Goal: Browse casually

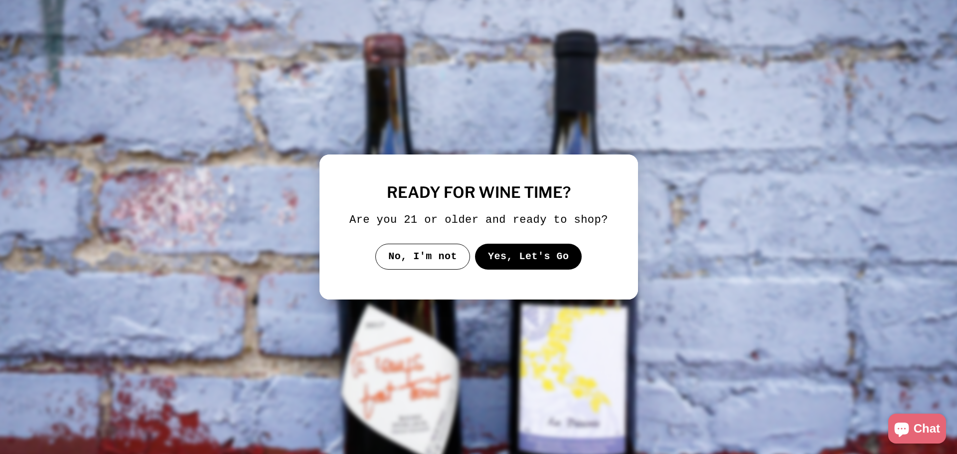
click at [526, 257] on button "Yes, Let's Go" at bounding box center [527, 257] width 107 height 26
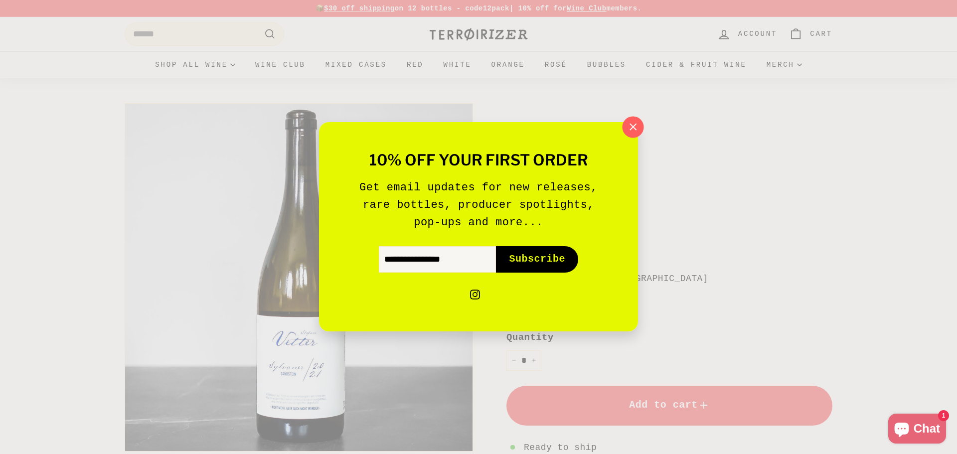
click at [640, 126] on icon "button" at bounding box center [632, 127] width 15 height 15
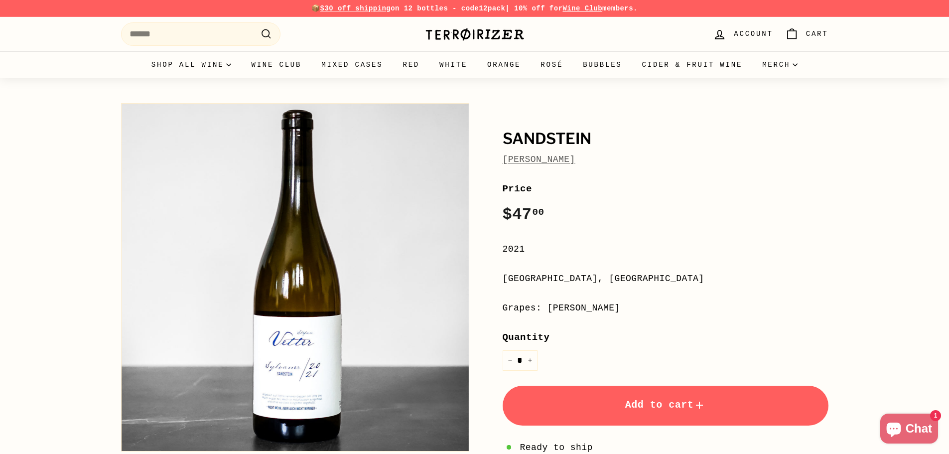
click at [481, 36] on img at bounding box center [475, 34] width 100 height 14
